Goal: Task Accomplishment & Management: Manage account settings

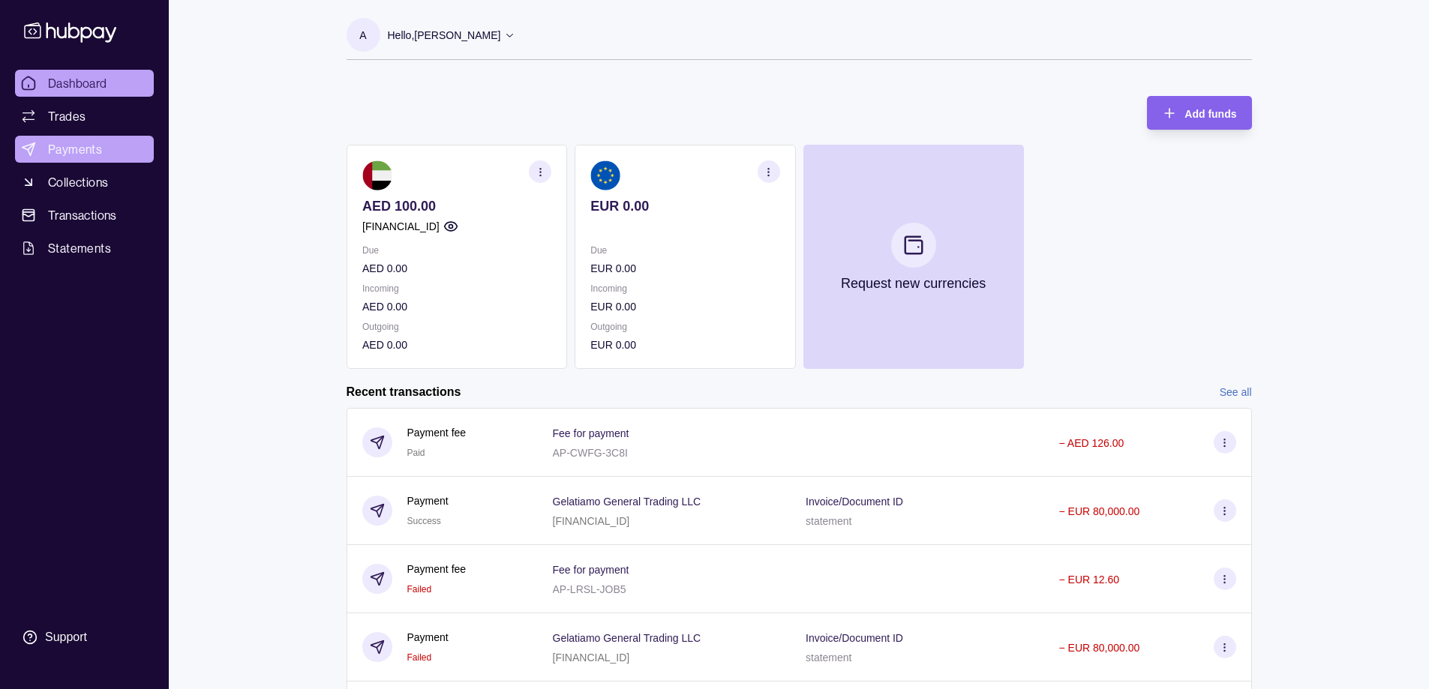
click at [67, 137] on link "Payments" at bounding box center [84, 149] width 139 height 27
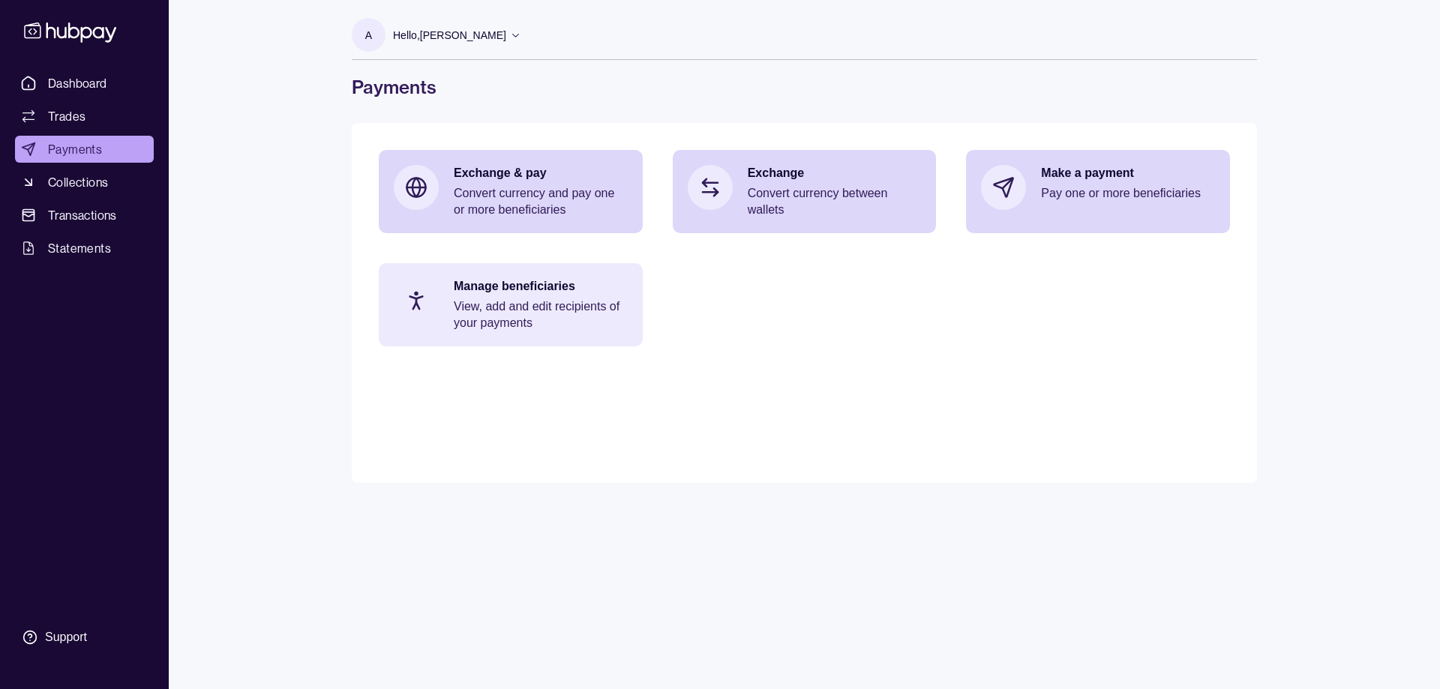
click at [616, 302] on p "View, add and edit recipients of your payments" at bounding box center [541, 314] width 174 height 33
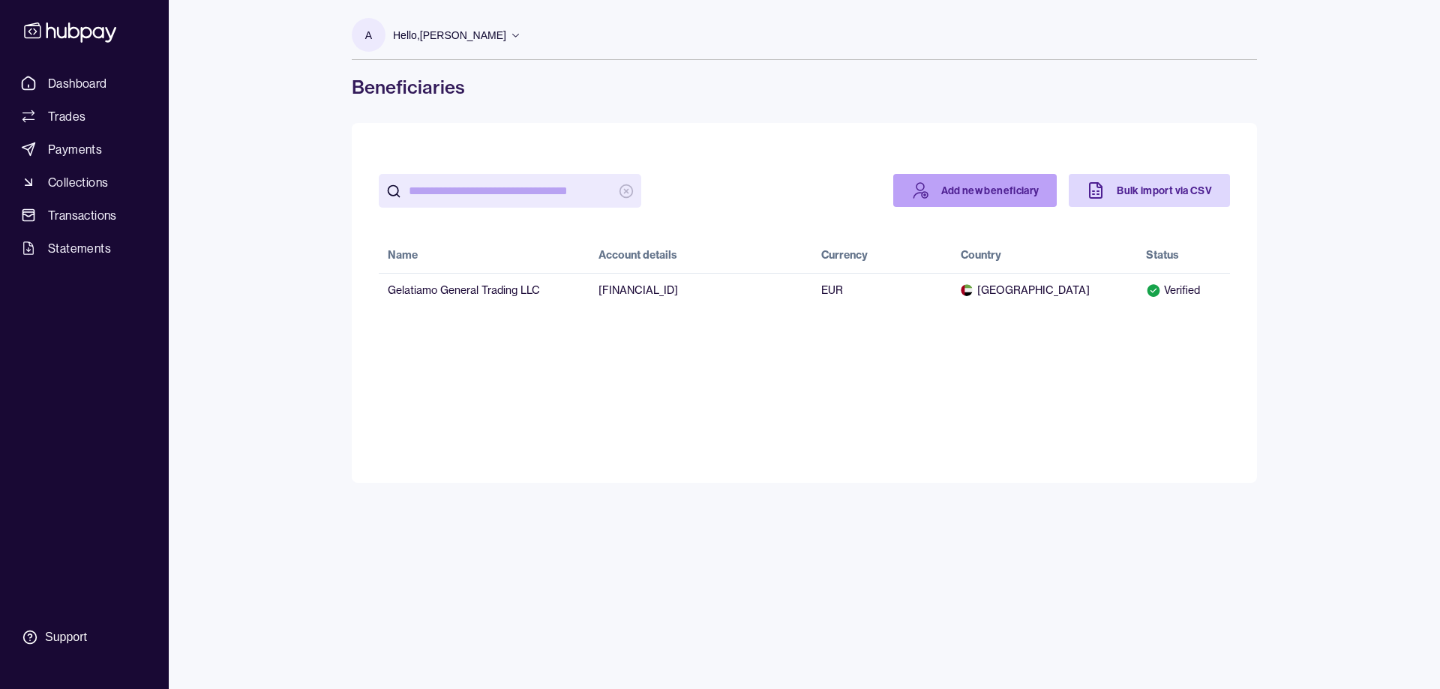
click at [953, 184] on link "Add new beneficiary" at bounding box center [975, 190] width 164 height 33
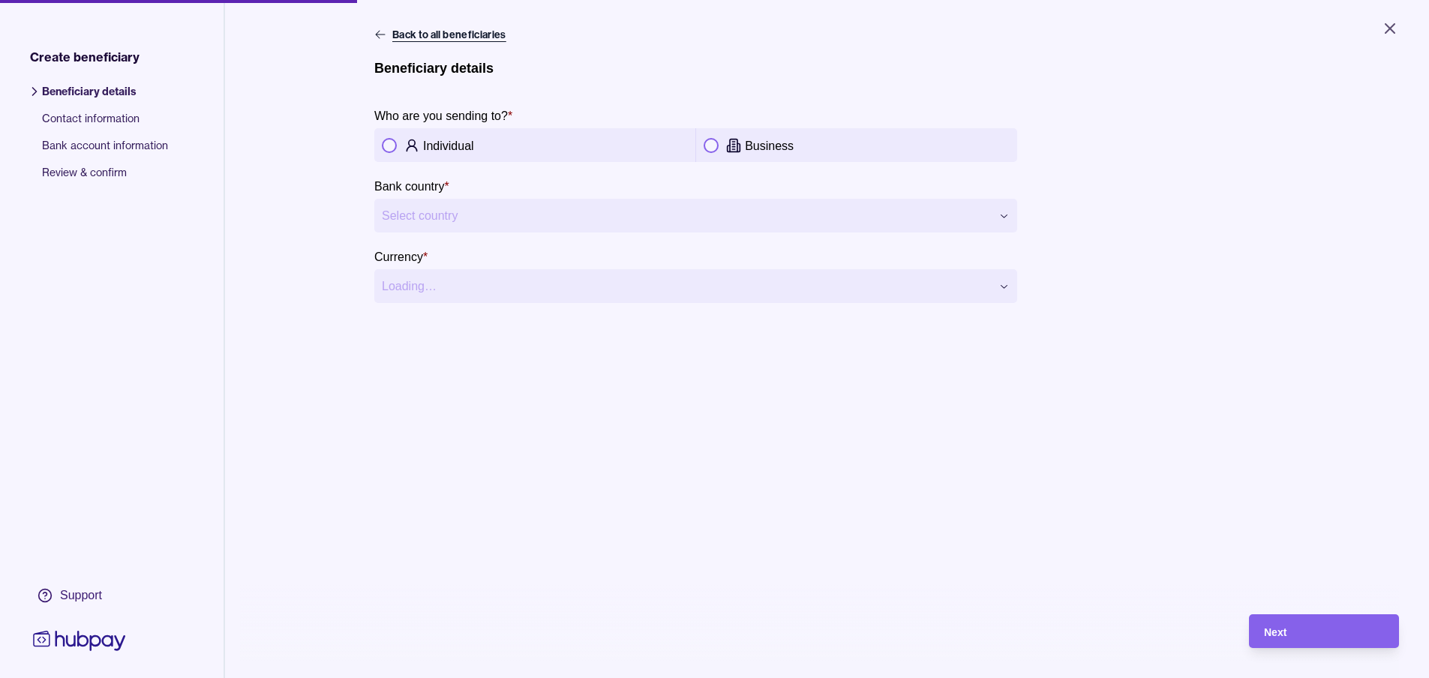
click at [380, 37] on icon at bounding box center [380, 34] width 12 height 12
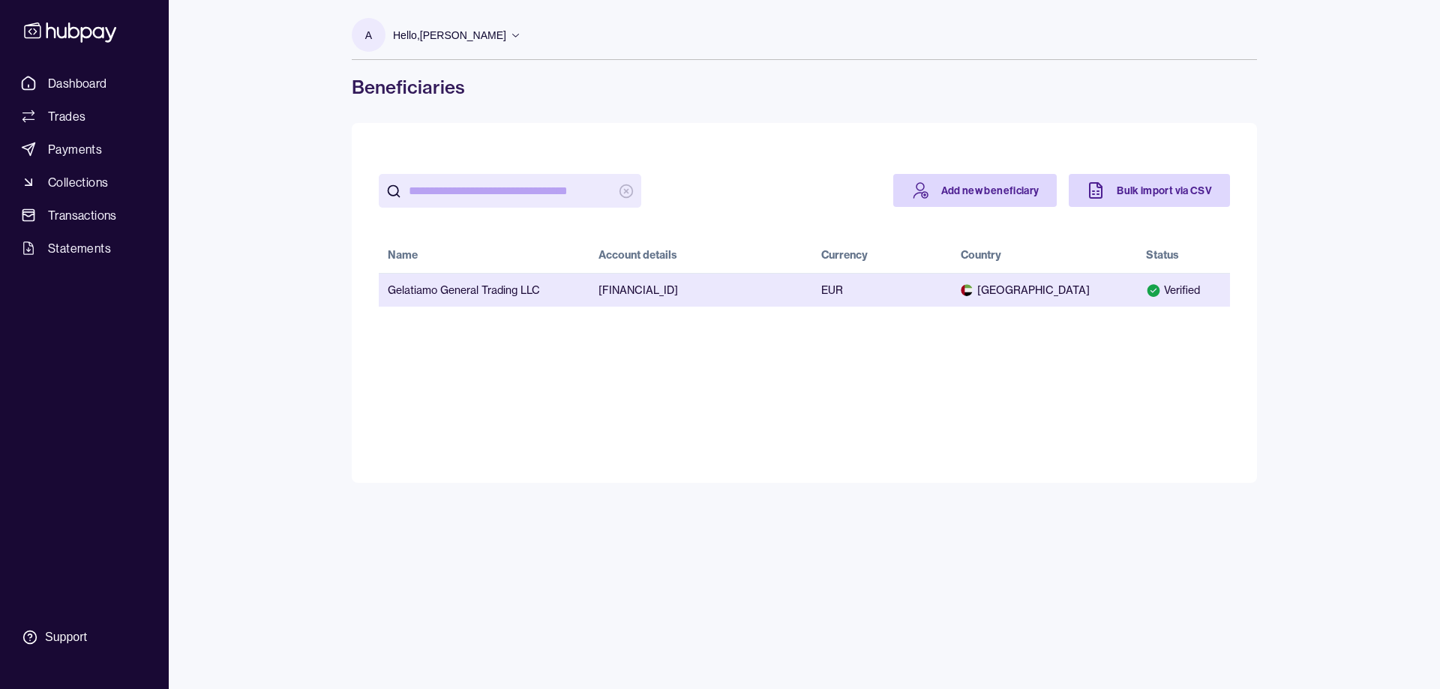
click at [776, 292] on td "[FINANCIAL_ID]" at bounding box center [700, 290] width 223 height 34
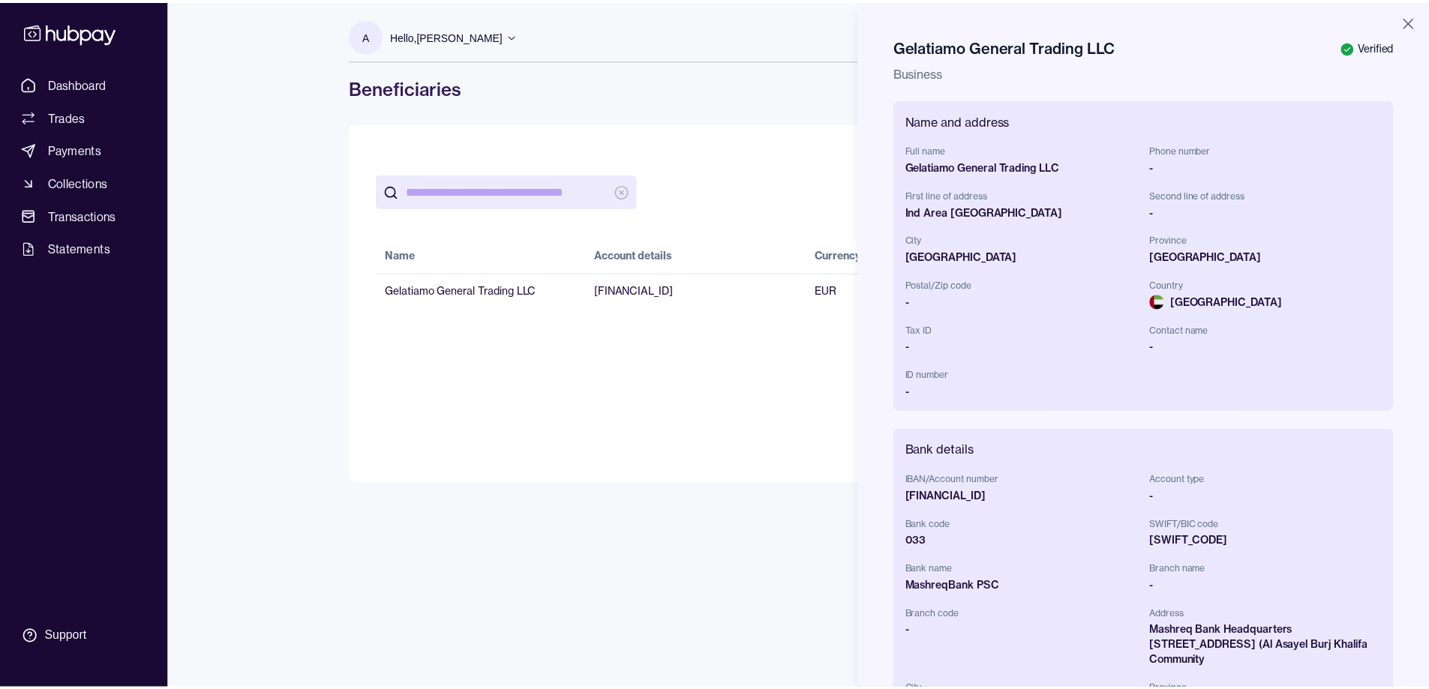
scroll to position [268, 0]
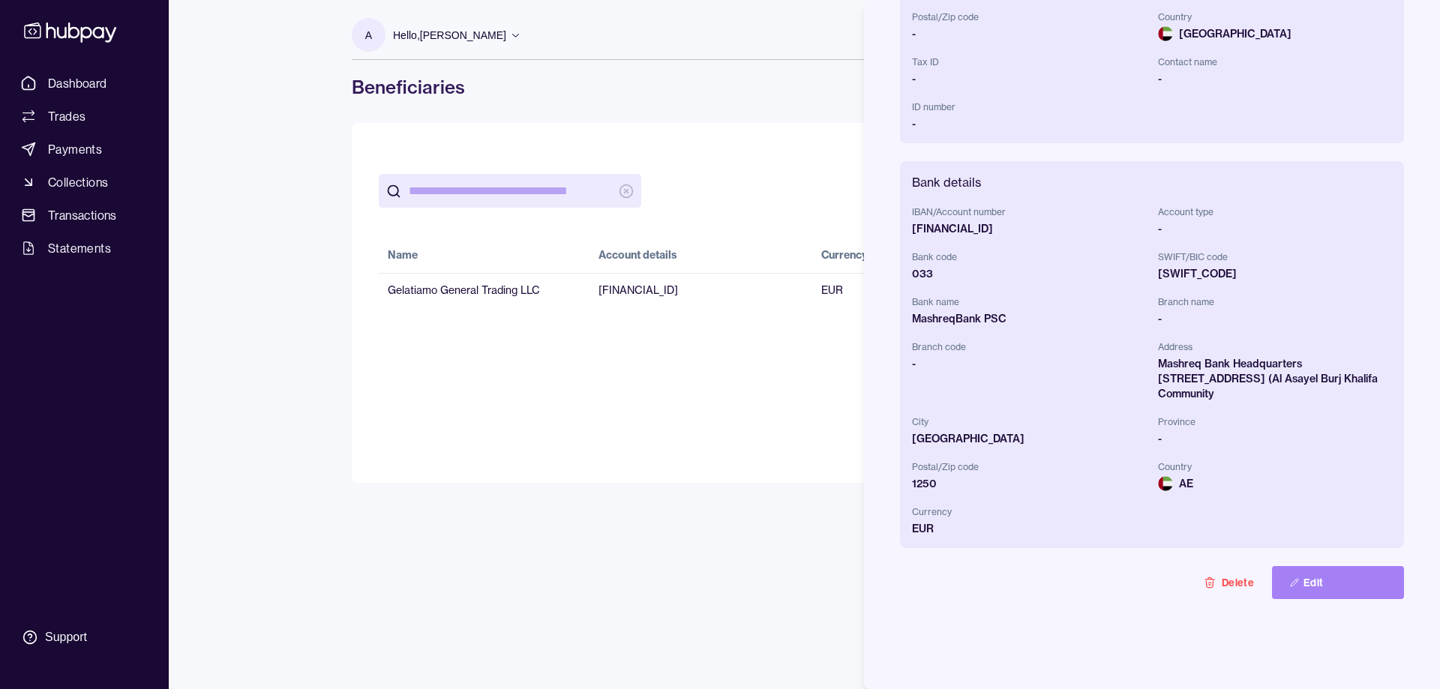
click at [1300, 584] on button "Edit" at bounding box center [1338, 582] width 132 height 33
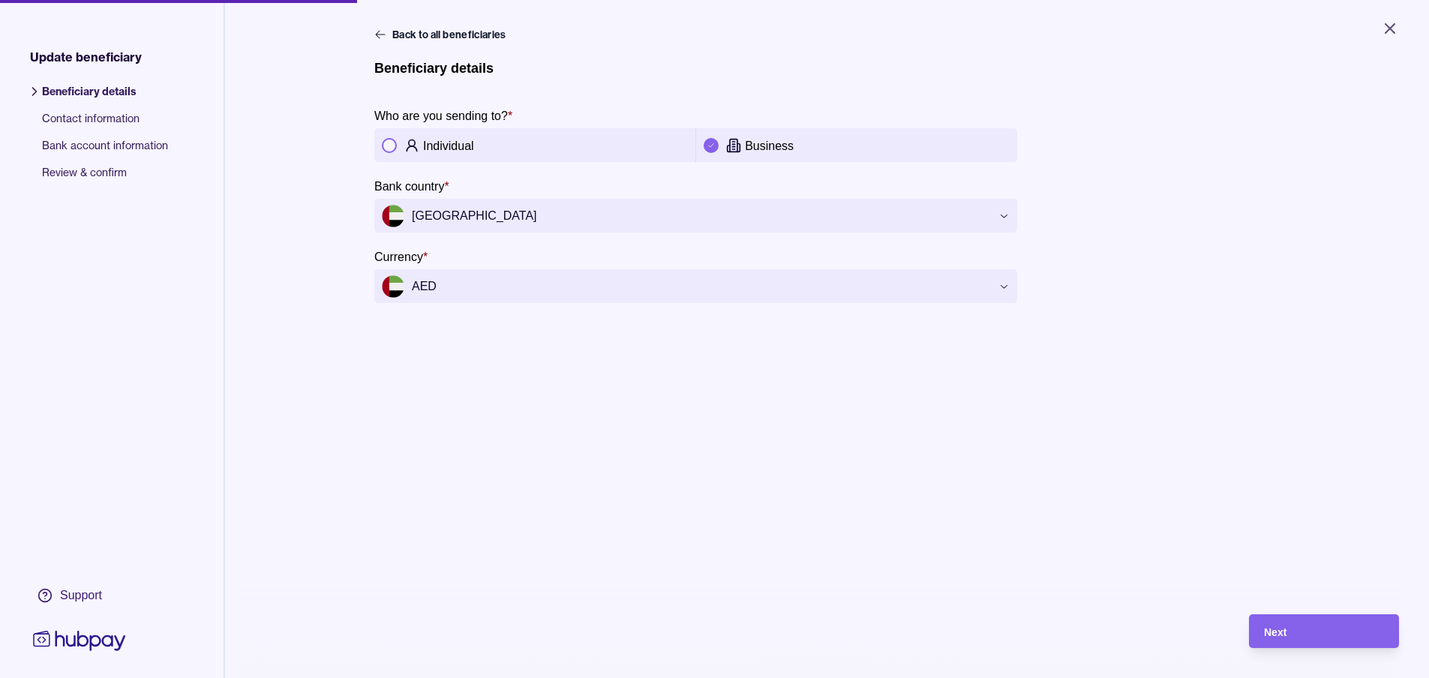
click at [79, 124] on span "Contact information" at bounding box center [105, 124] width 126 height 27
click at [1392, 39] on button "Close" at bounding box center [1390, 28] width 54 height 33
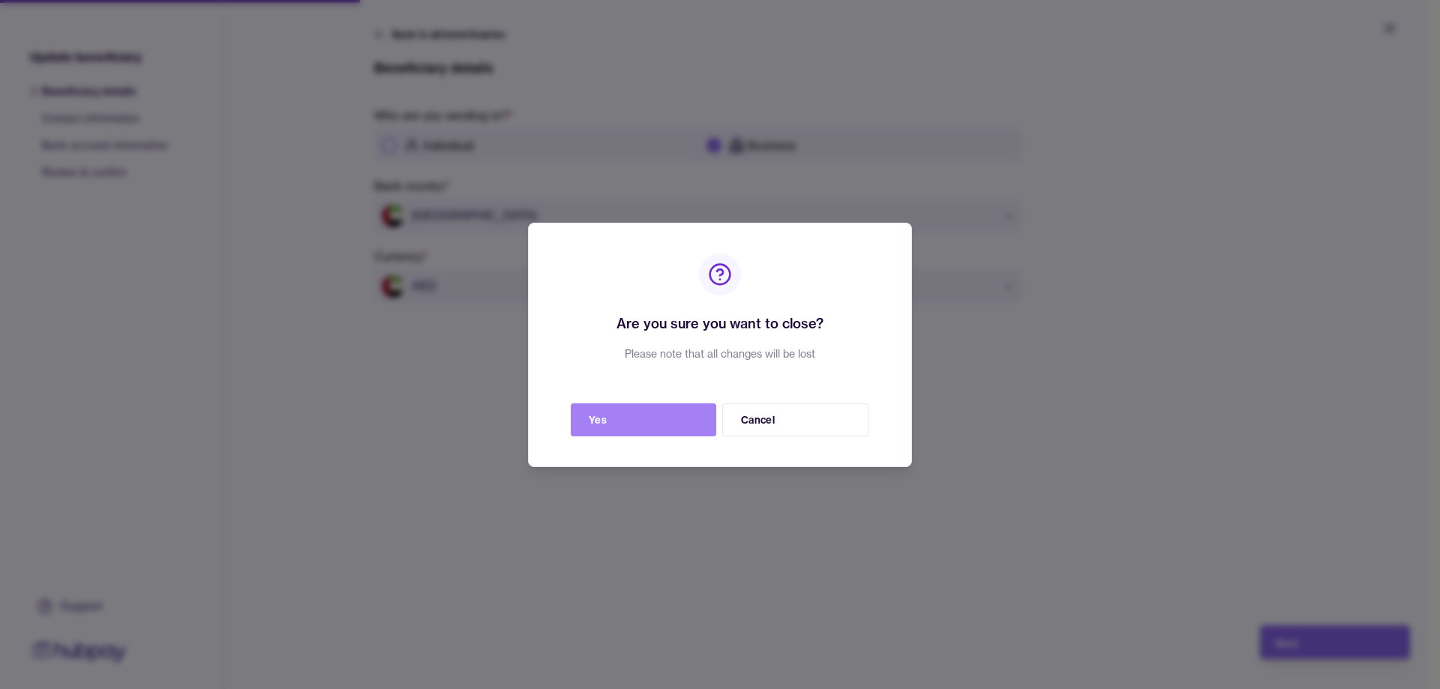
click at [698, 419] on button "Yes" at bounding box center [643, 419] width 145 height 33
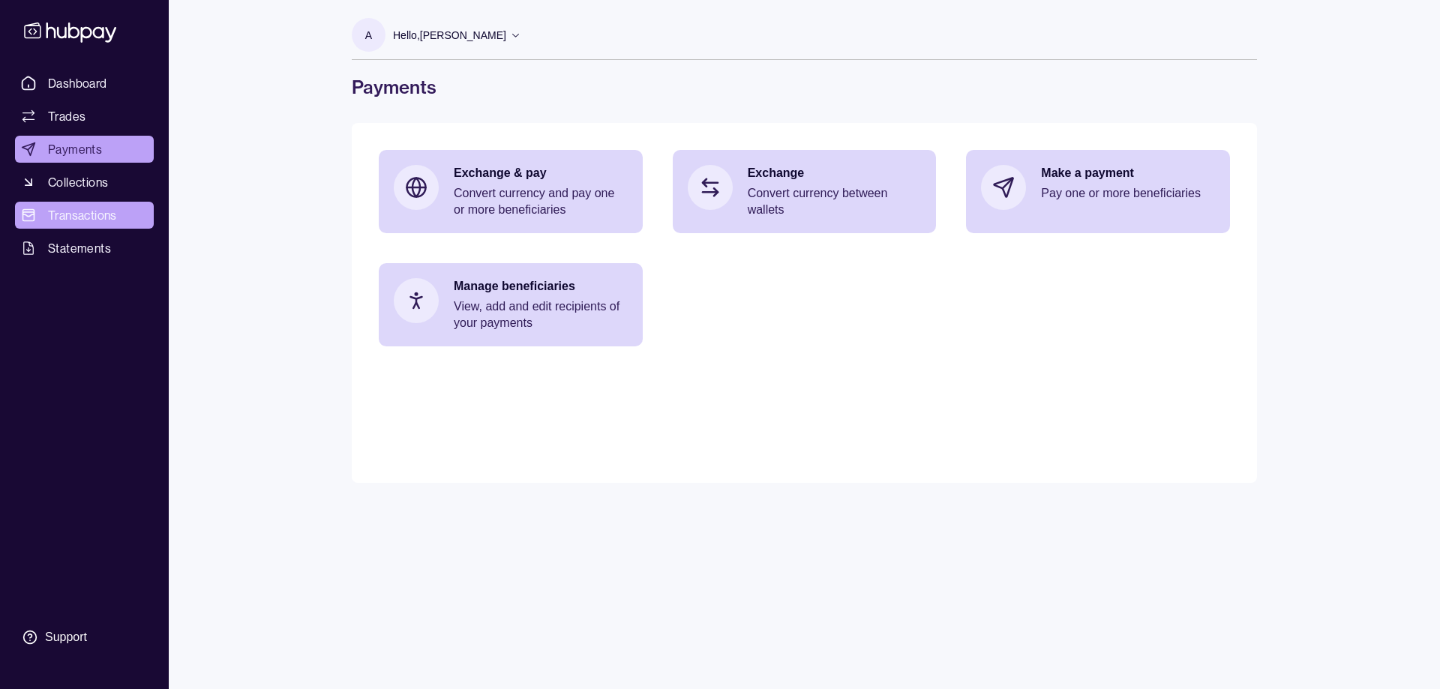
click at [106, 211] on span "Transactions" at bounding box center [82, 215] width 69 height 18
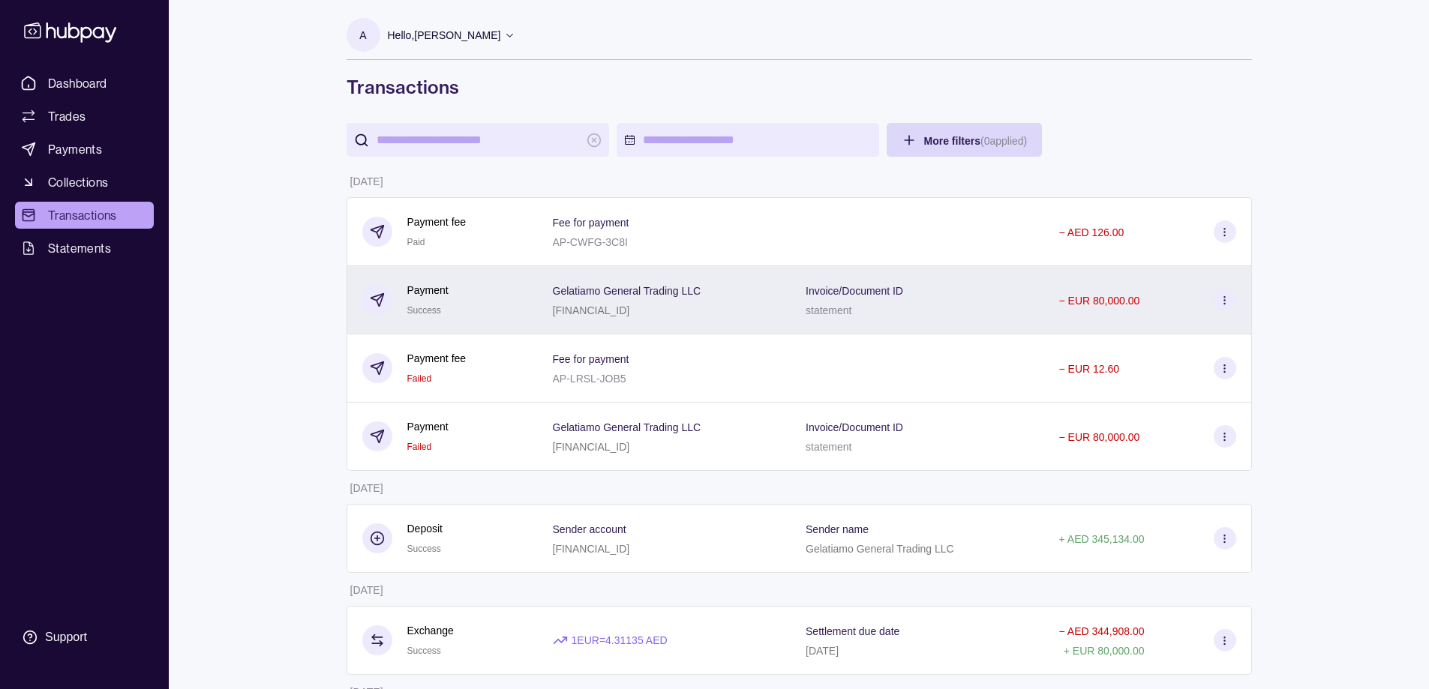
click at [775, 317] on div "Gelatiamo General Trading LLC [FINANCIAL_ID]" at bounding box center [664, 299] width 223 height 37
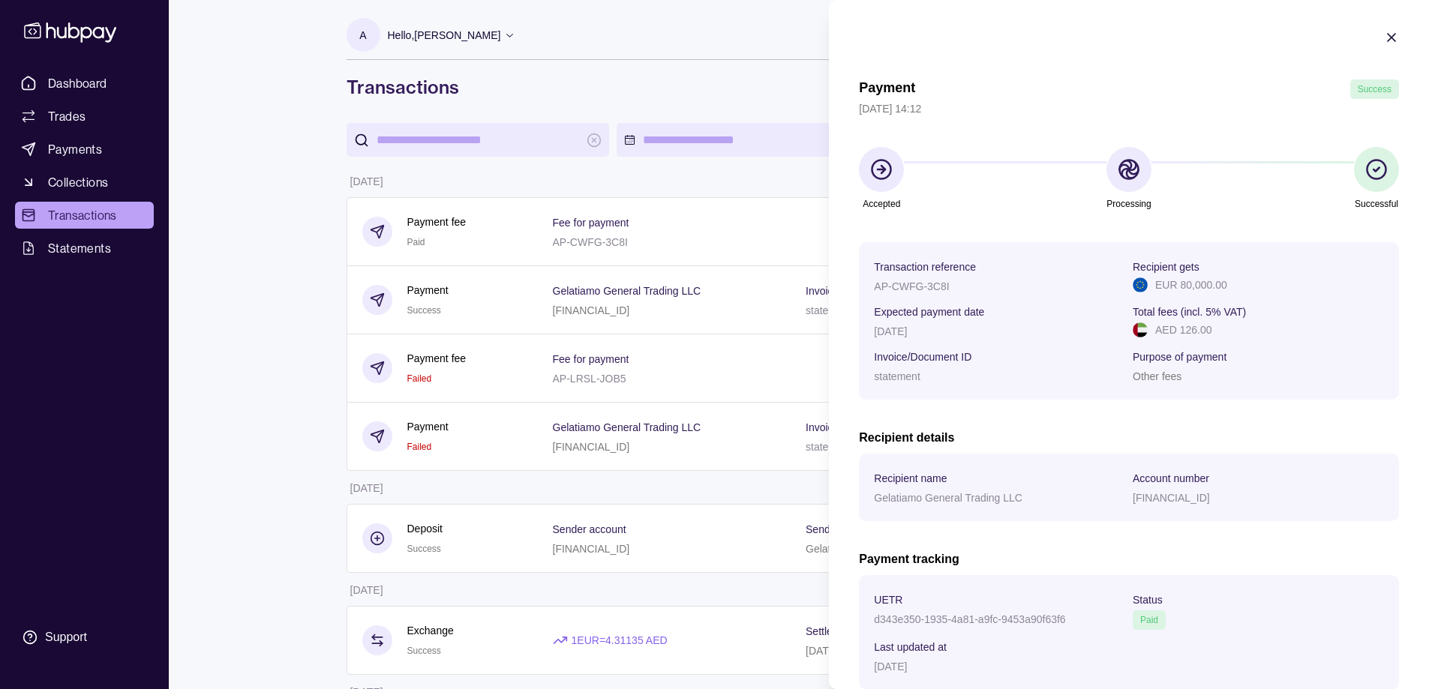
click at [1187, 470] on span "Account number" at bounding box center [1170, 478] width 76 height 18
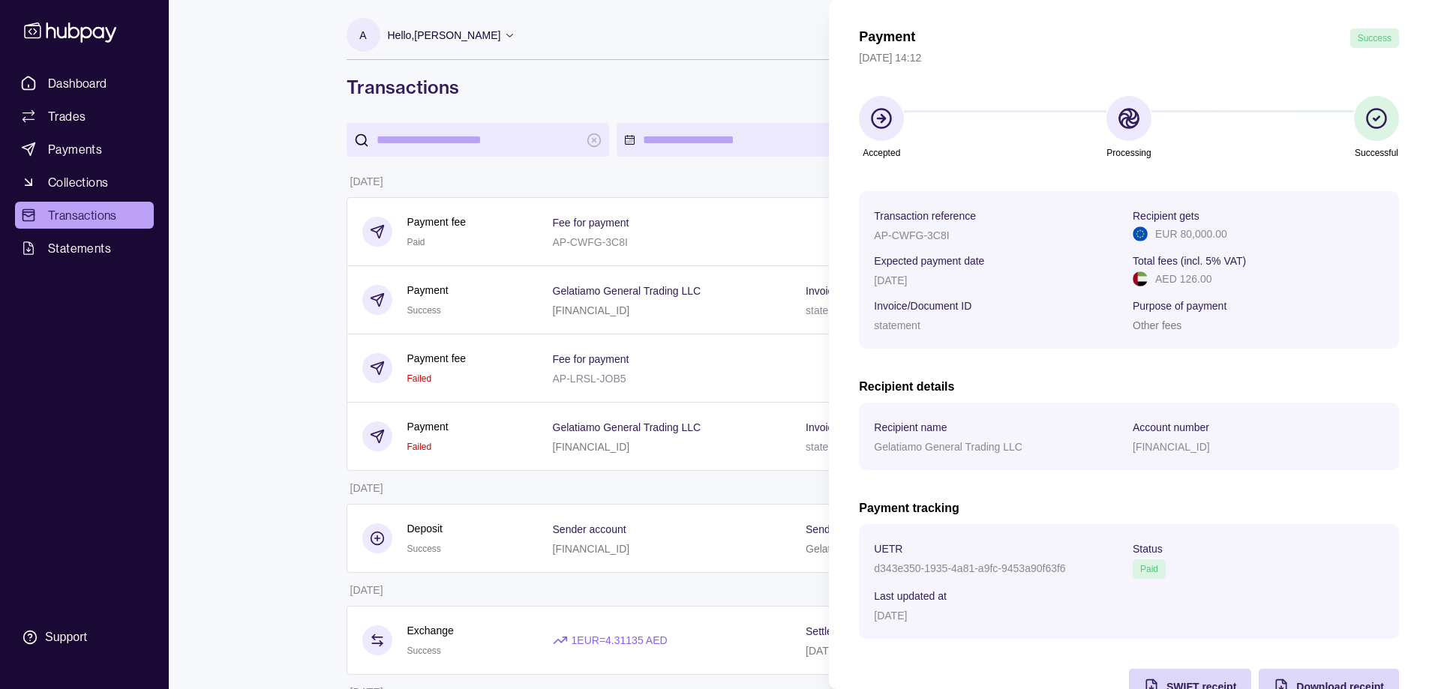
scroll to position [94, 0]
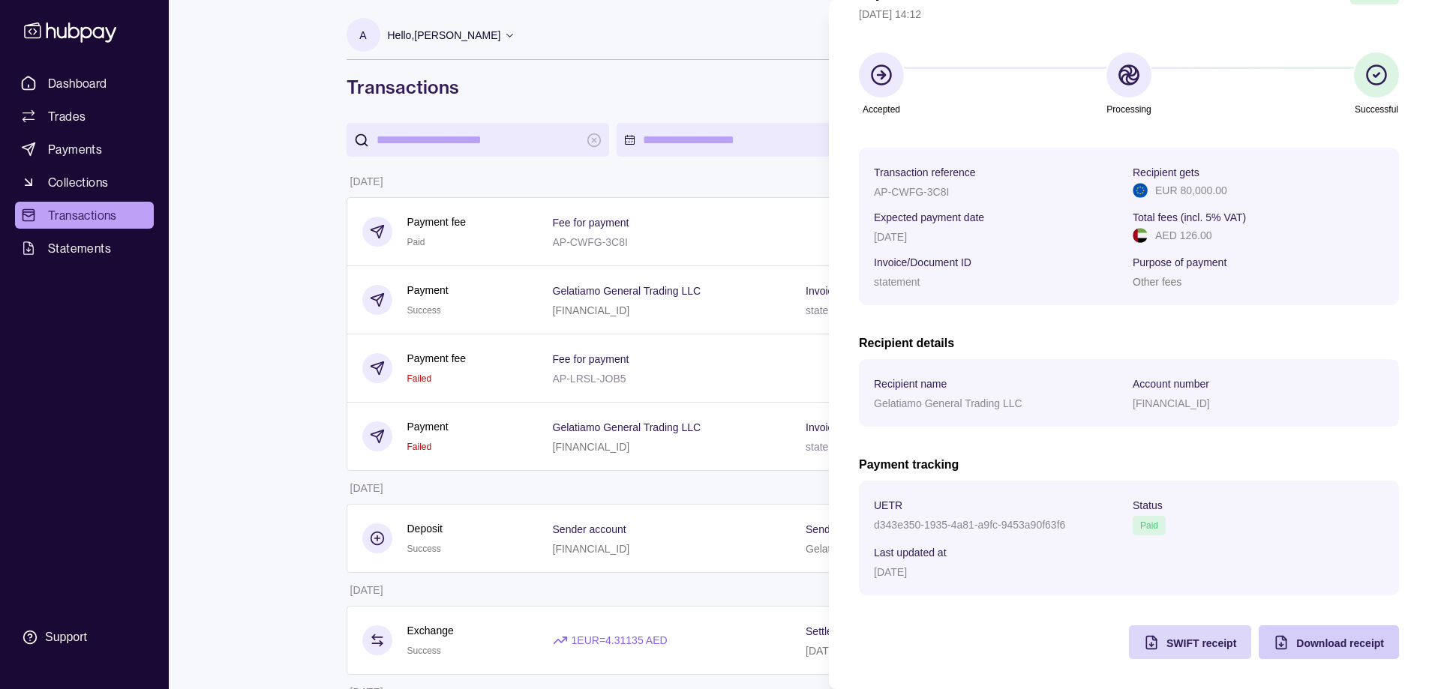
click at [1282, 646] on div "Download receipt" at bounding box center [1317, 642] width 133 height 34
